Goal: Find contact information: Obtain details needed to contact an individual or organization

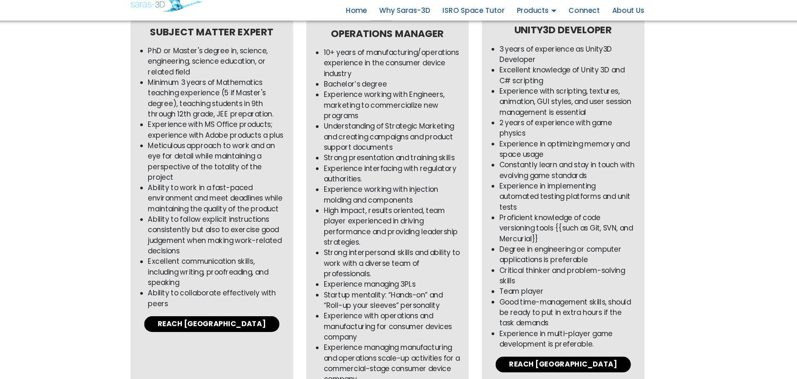
scroll to position [583, 0]
drag, startPoint x: 104, startPoint y: 225, endPoint x: 81, endPoint y: 249, distance: 33.0
click at [81, 249] on div "WORK WITH US At Saras 3D, we are passionate about growth and change. Every day,…" at bounding box center [398, 309] width 797 height 1292
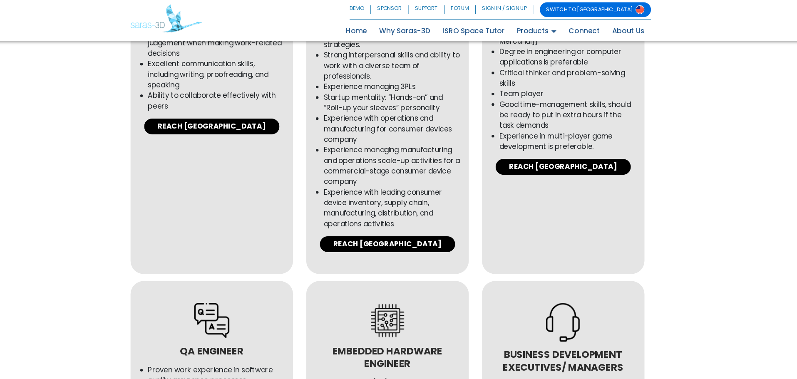
scroll to position [789, 0]
click at [583, 154] on link "REACH [GEOGRAPHIC_DATA]" at bounding box center [565, 158] width 128 height 15
click at [550, 161] on link "REACH [GEOGRAPHIC_DATA]" at bounding box center [565, 158] width 128 height 15
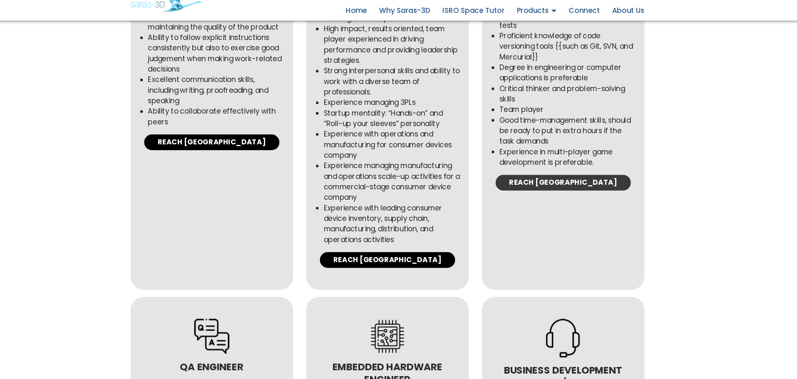
scroll to position [758, 0]
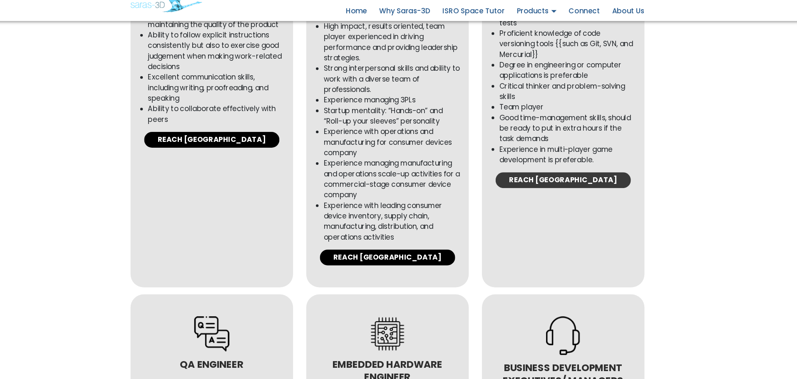
click at [551, 186] on link "REACH [GEOGRAPHIC_DATA]" at bounding box center [565, 189] width 128 height 15
click at [536, 116] on li "Team player" at bounding box center [569, 121] width 129 height 10
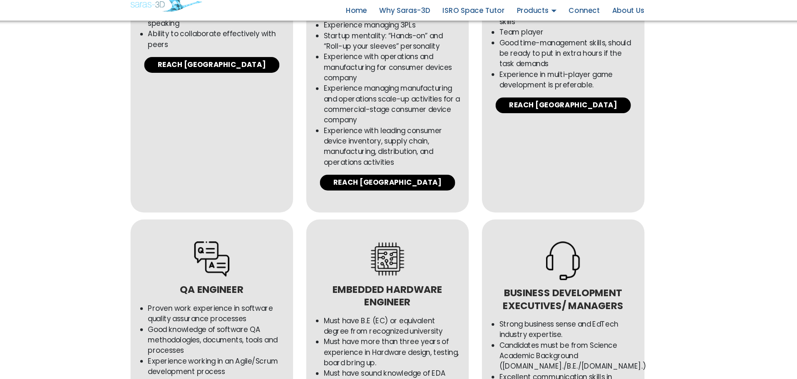
scroll to position [830, 0]
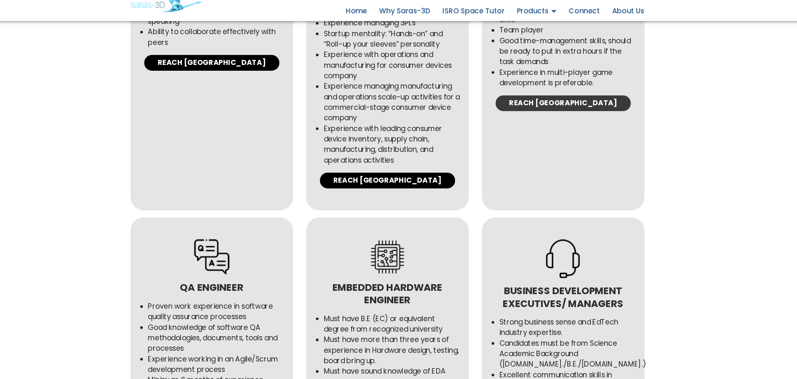
click at [554, 117] on link "REACH [GEOGRAPHIC_DATA]" at bounding box center [565, 116] width 128 height 15
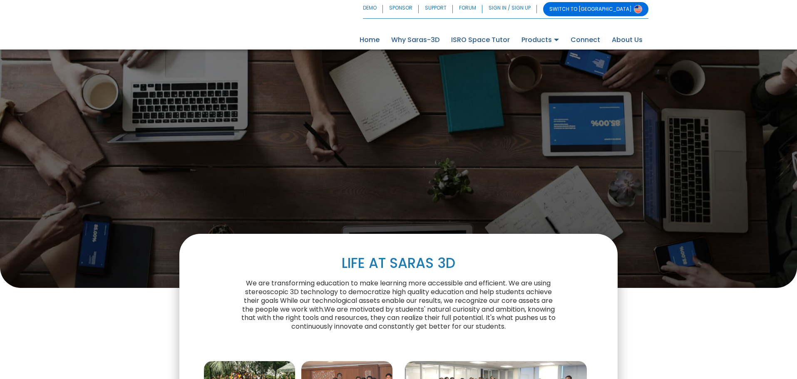
scroll to position [830, 0]
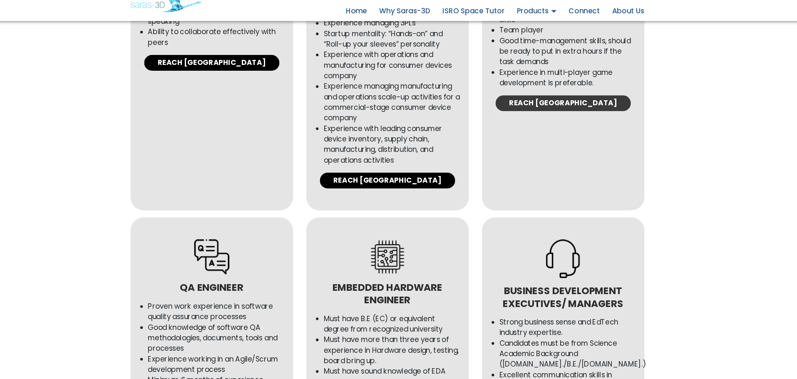
click at [547, 115] on link "REACH [GEOGRAPHIC_DATA]" at bounding box center [565, 116] width 128 height 15
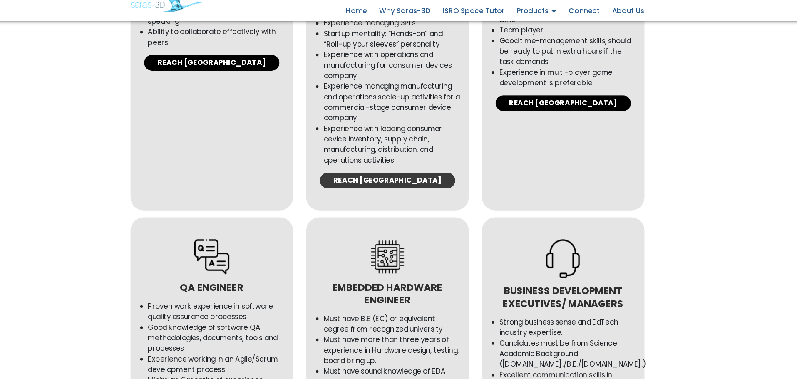
click at [390, 191] on link "REACH [GEOGRAPHIC_DATA]" at bounding box center [398, 190] width 128 height 15
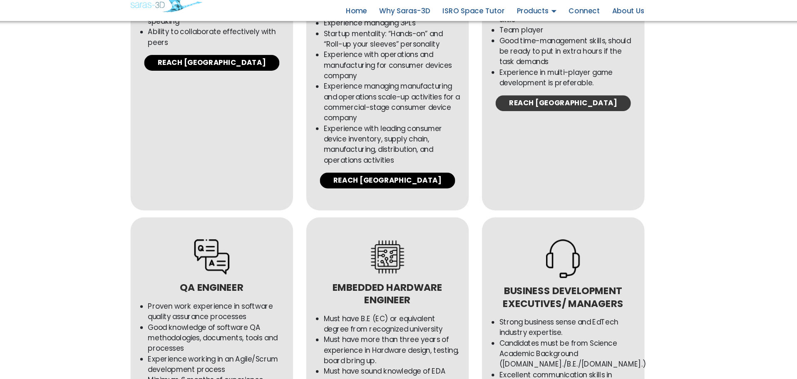
click at [560, 114] on link "REACH [GEOGRAPHIC_DATA]" at bounding box center [565, 116] width 128 height 15
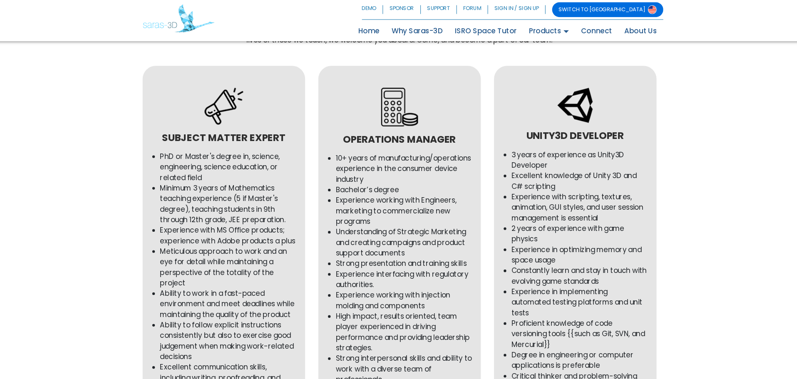
scroll to position [492, 0]
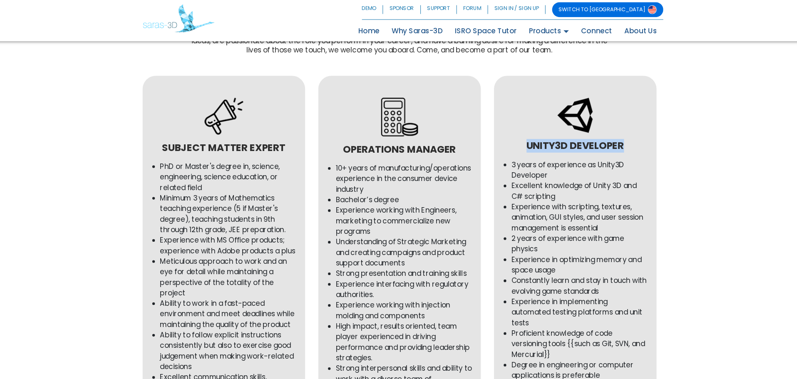
drag, startPoint x: 519, startPoint y: 136, endPoint x: 609, endPoint y: 139, distance: 89.9
click at [609, 139] on h3 "Unity3D Developer" at bounding box center [564, 139] width 137 height 12
copy h3 "Unity3D Developer"
